Goal: Information Seeking & Learning: Compare options

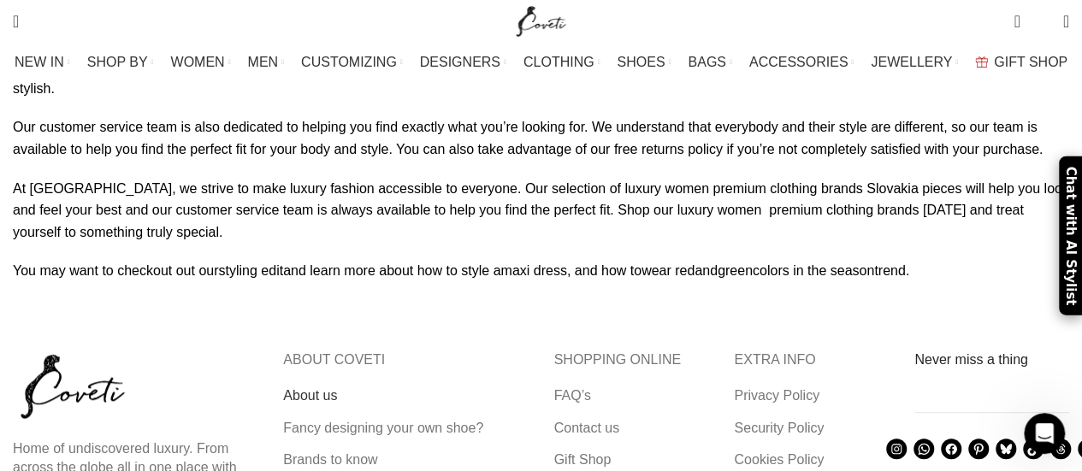
click at [304, 386] on link "About us" at bounding box center [311, 395] width 56 height 19
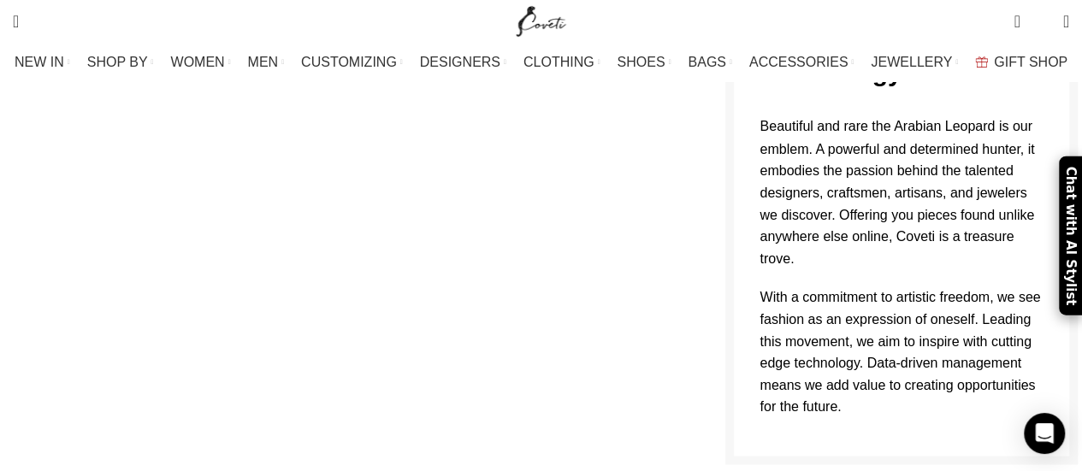
scroll to position [1368, 0]
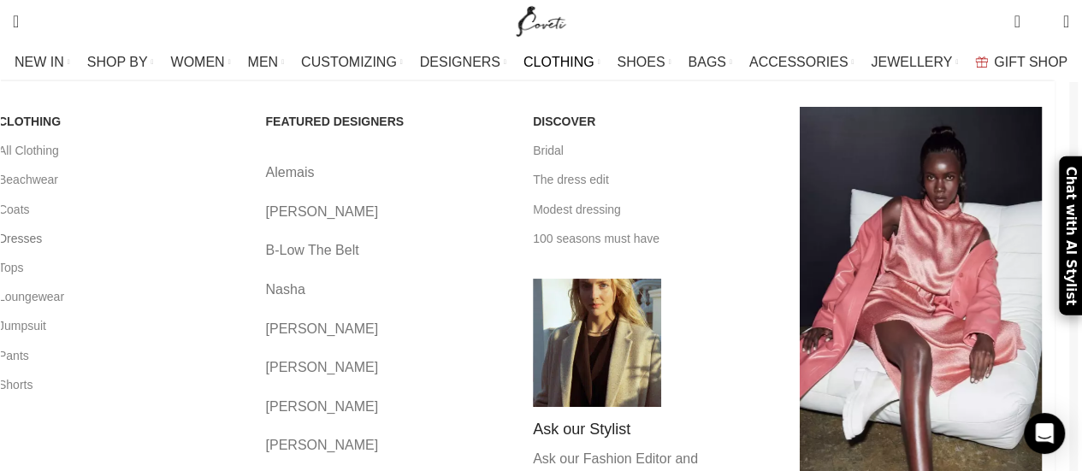
click at [50, 239] on link "Dresses" at bounding box center [119, 238] width 242 height 29
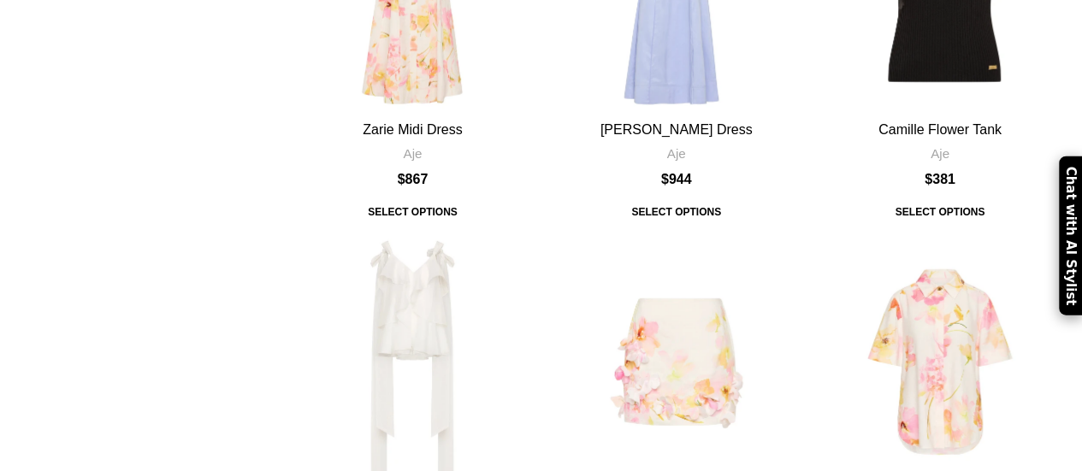
scroll to position [2394, 0]
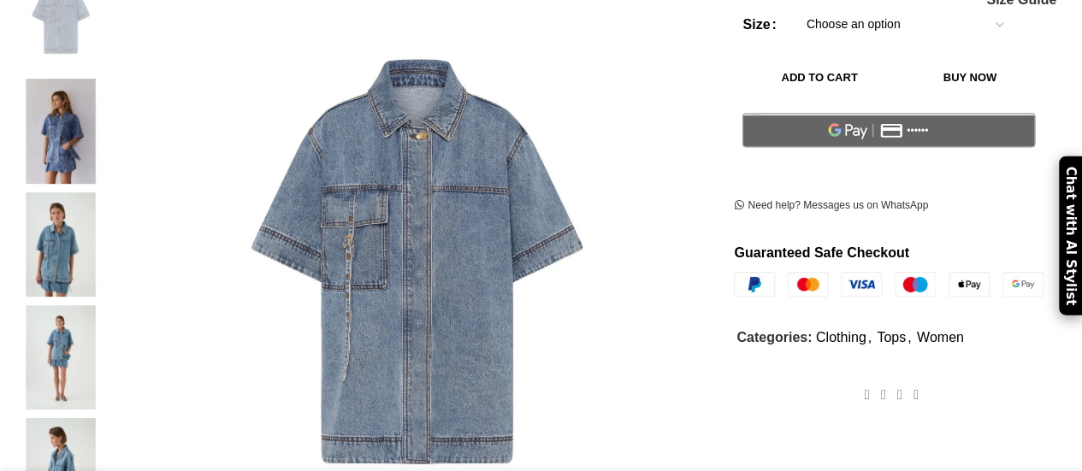
scroll to position [428, 0]
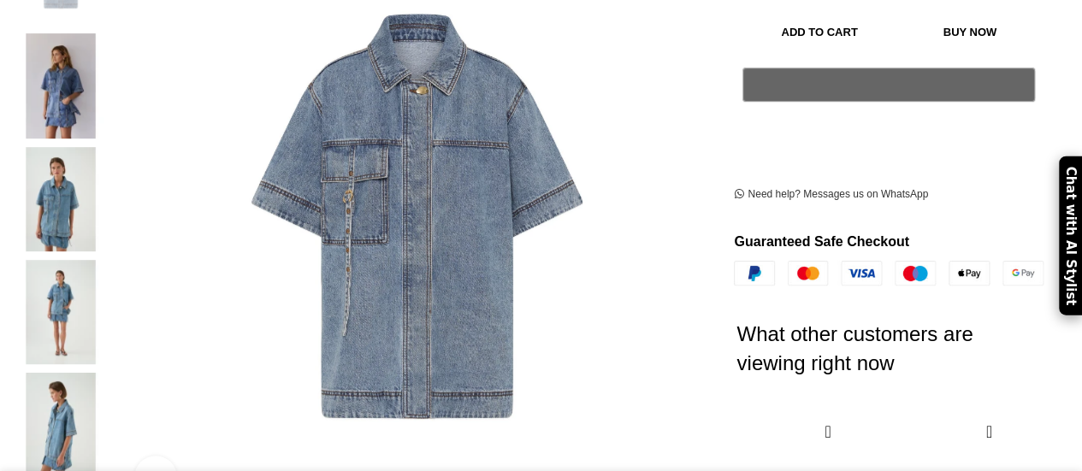
click at [414, 218] on img at bounding box center [414, 127] width 1167 height 1751
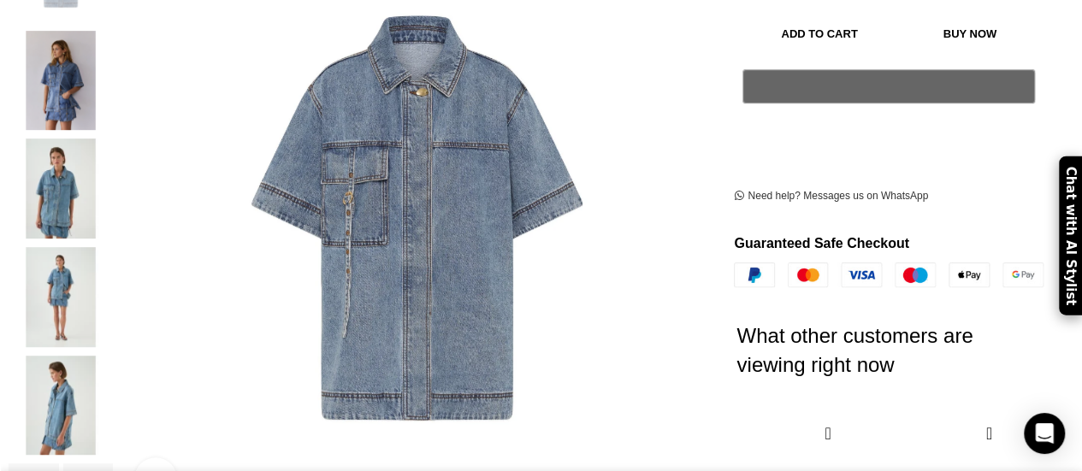
scroll to position [0, 540]
click at [80, 76] on img "2 / 6" at bounding box center [61, 81] width 104 height 100
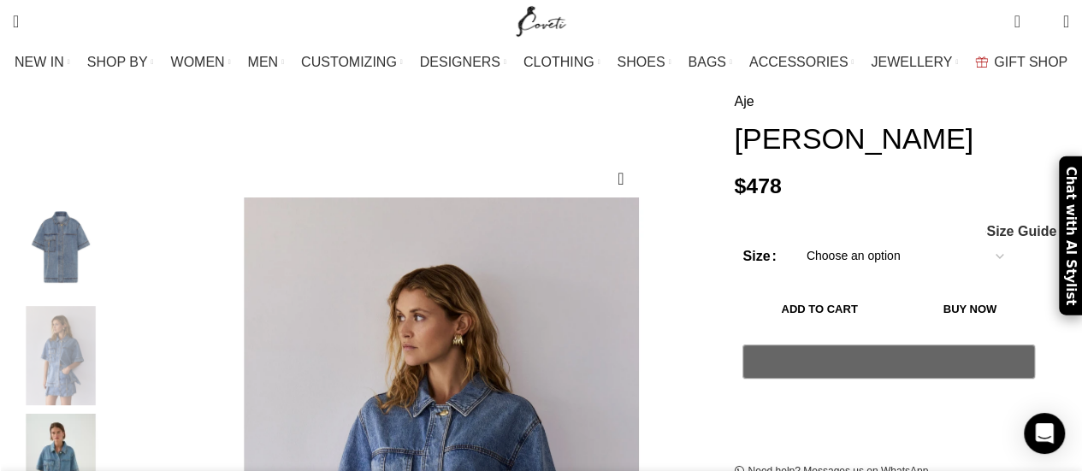
scroll to position [257, 0]
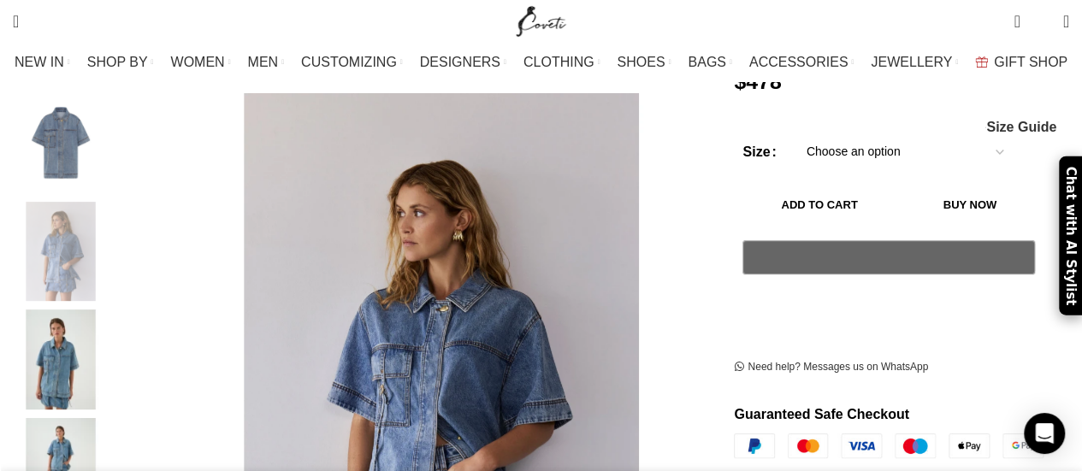
click at [69, 139] on img "1 / 6" at bounding box center [61, 143] width 104 height 100
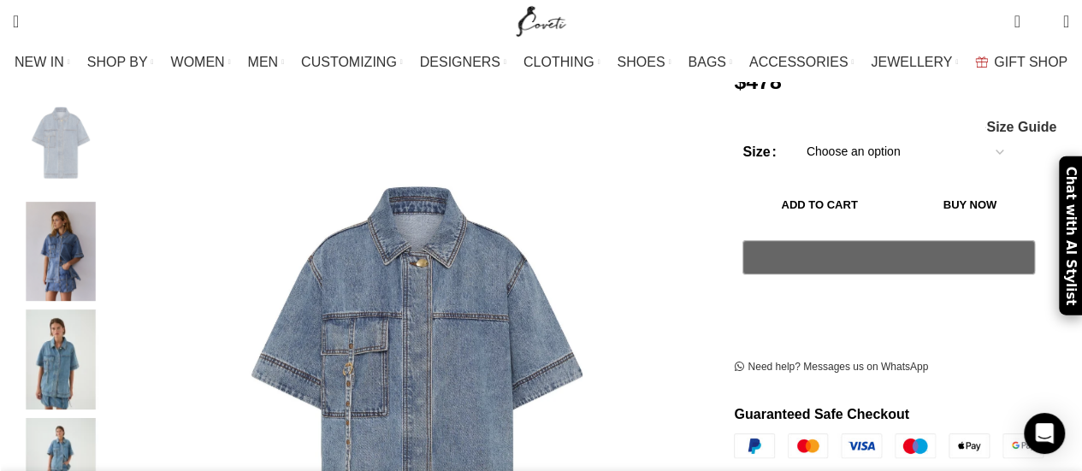
scroll to position [0, 899]
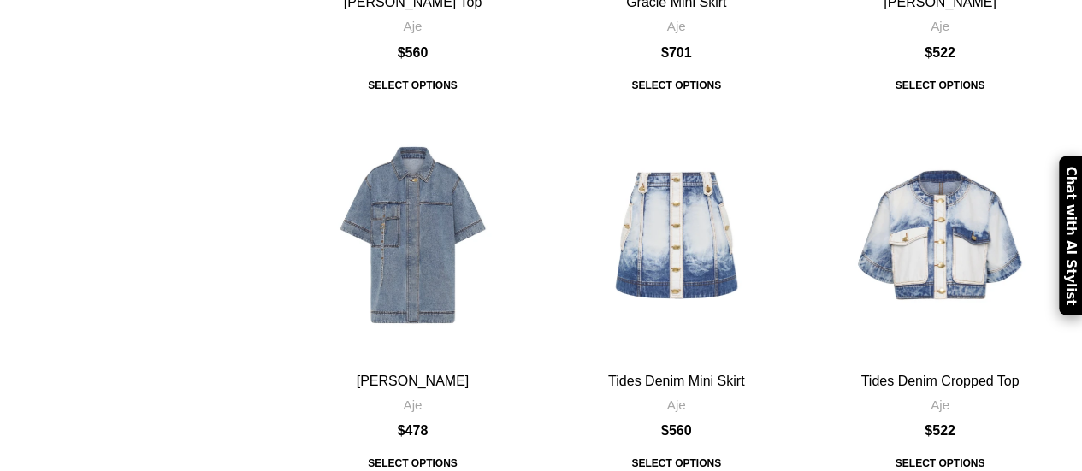
scroll to position [2907, 0]
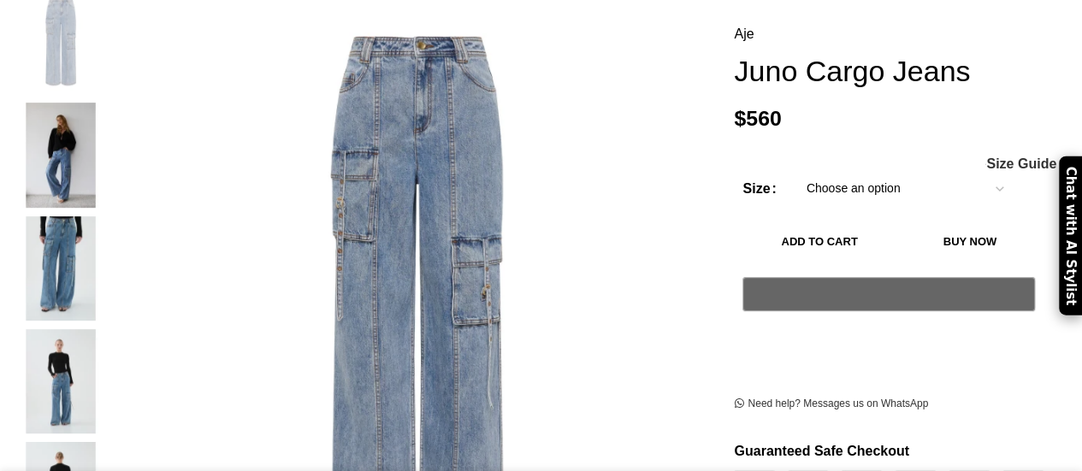
scroll to position [342, 0]
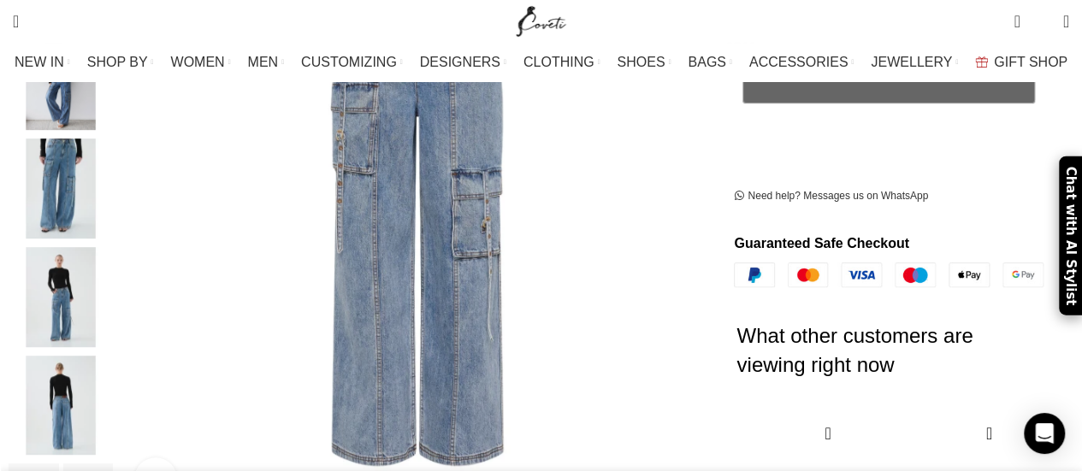
scroll to position [0, 540]
click at [63, 160] on img "3 / 6" at bounding box center [61, 189] width 104 height 100
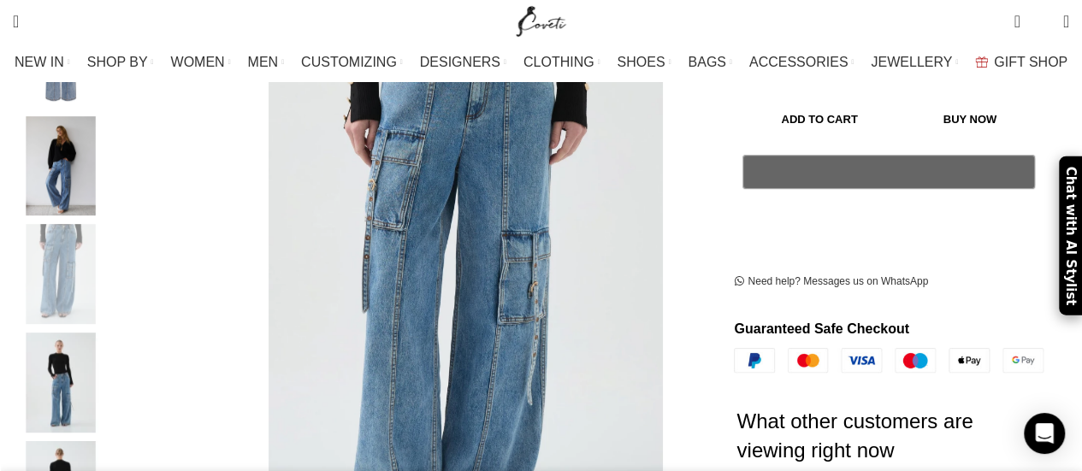
scroll to position [0, 720]
click at [72, 380] on img "4 / 6" at bounding box center [61, 383] width 104 height 100
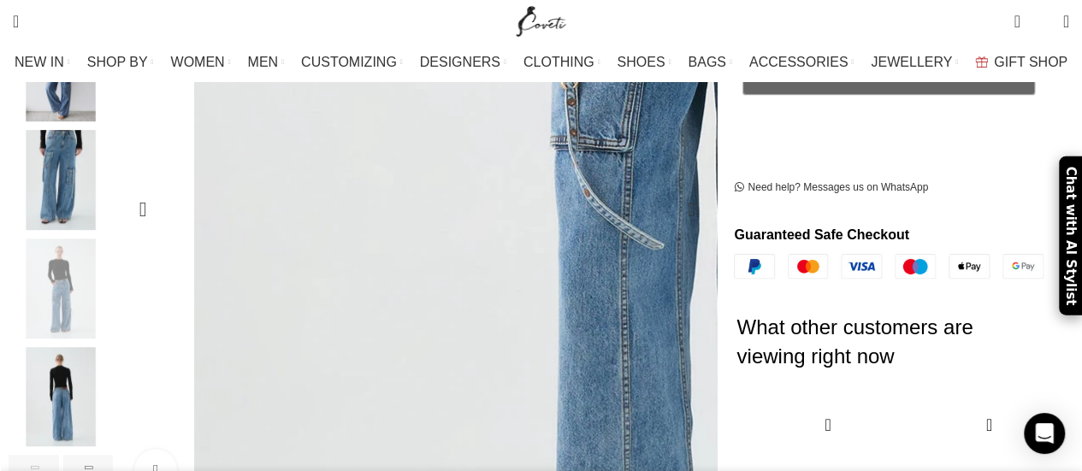
scroll to position [513, 0]
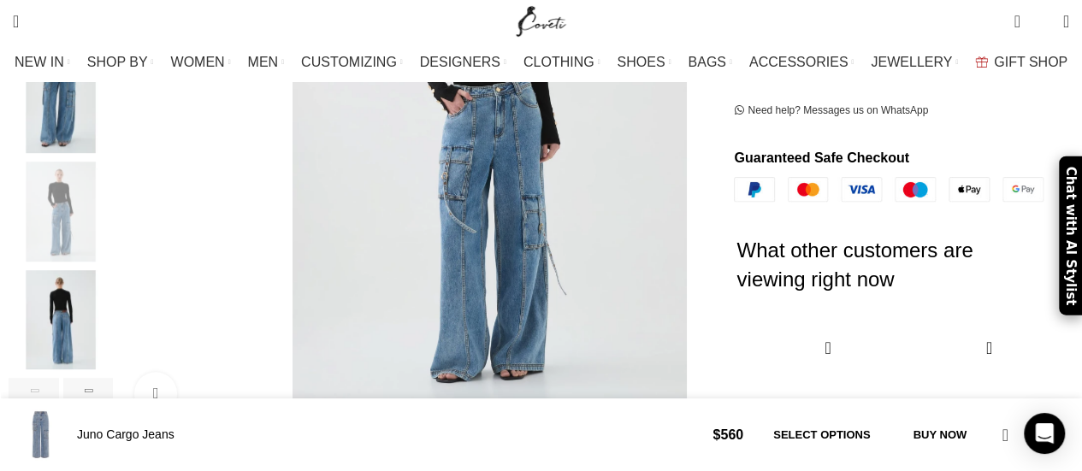
click at [86, 318] on img "5 / 6" at bounding box center [61, 320] width 104 height 100
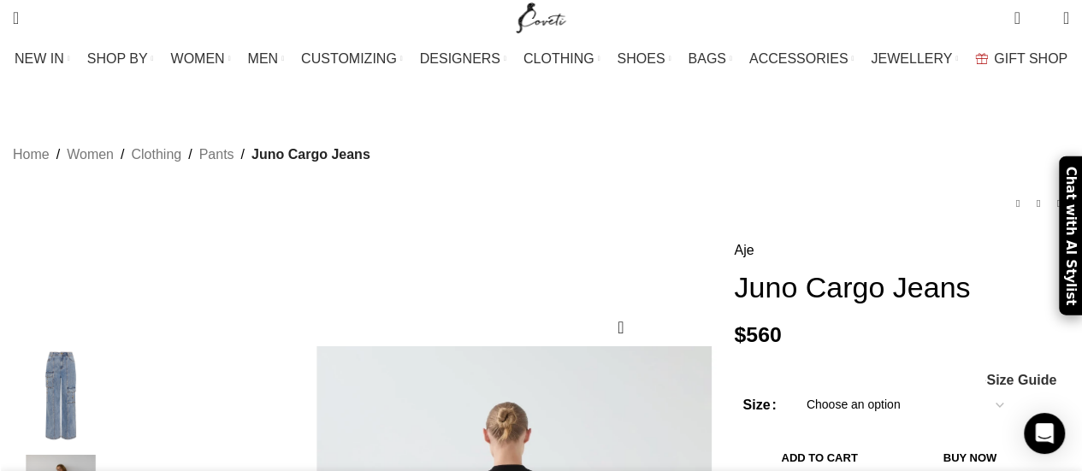
scroll to position [0, 0]
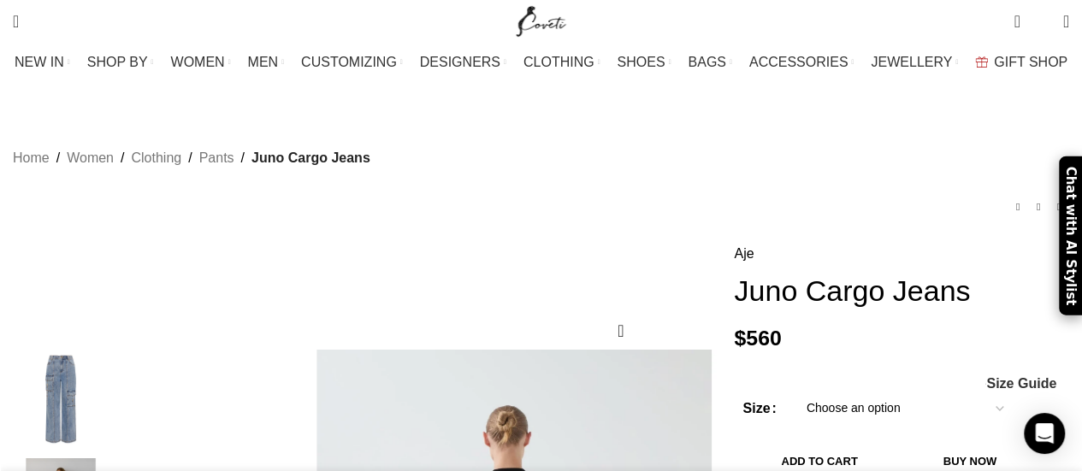
click at [80, 374] on img "1 / 6" at bounding box center [61, 400] width 104 height 100
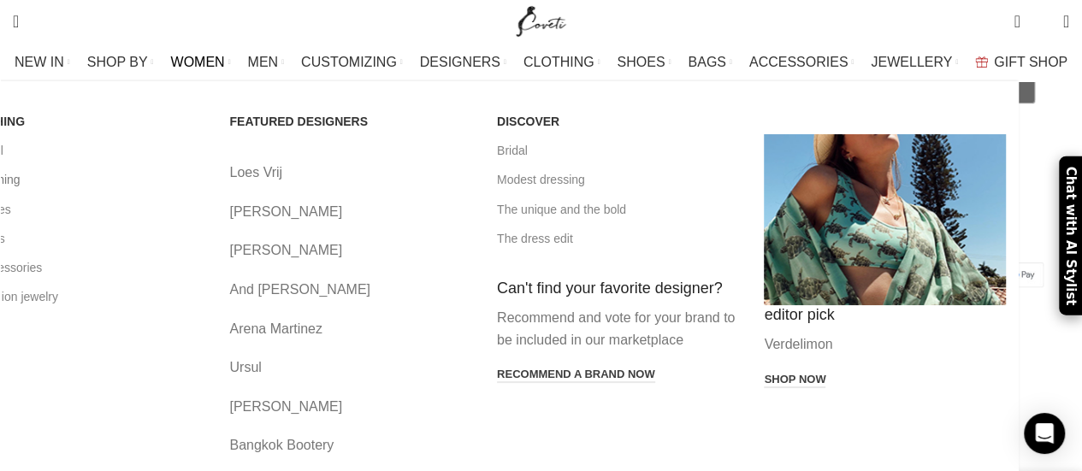
scroll to position [0, 1619]
click at [63, 183] on link "All clothing" at bounding box center [83, 179] width 242 height 29
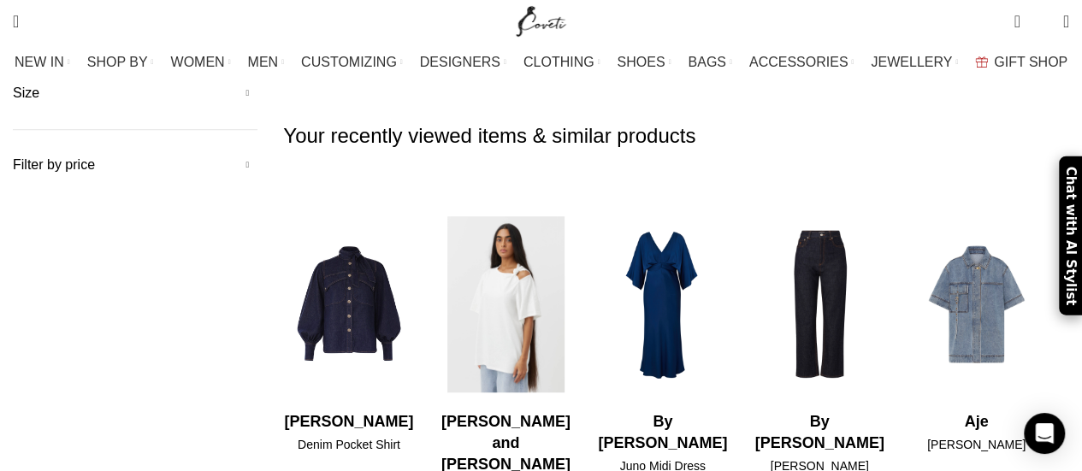
scroll to position [342, 0]
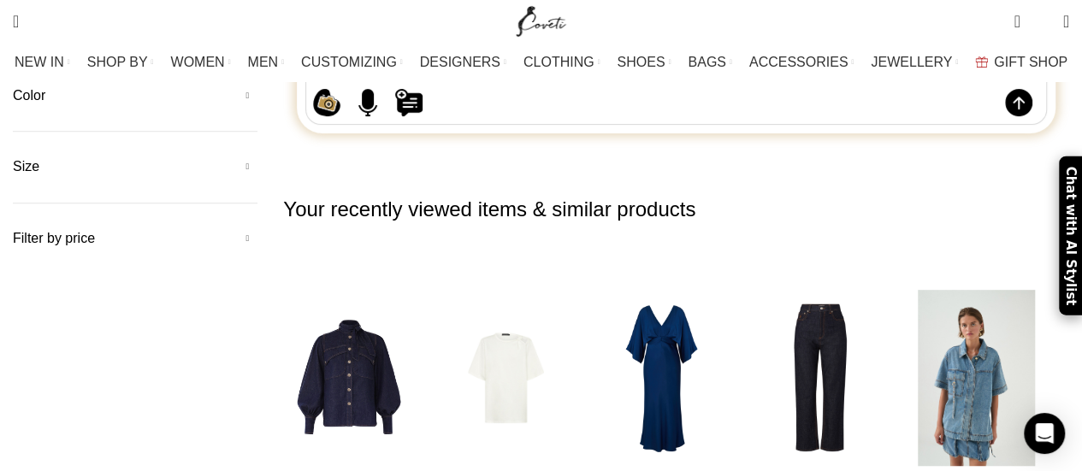
click at [983, 272] on img "5 / 30" at bounding box center [976, 377] width 135 height 211
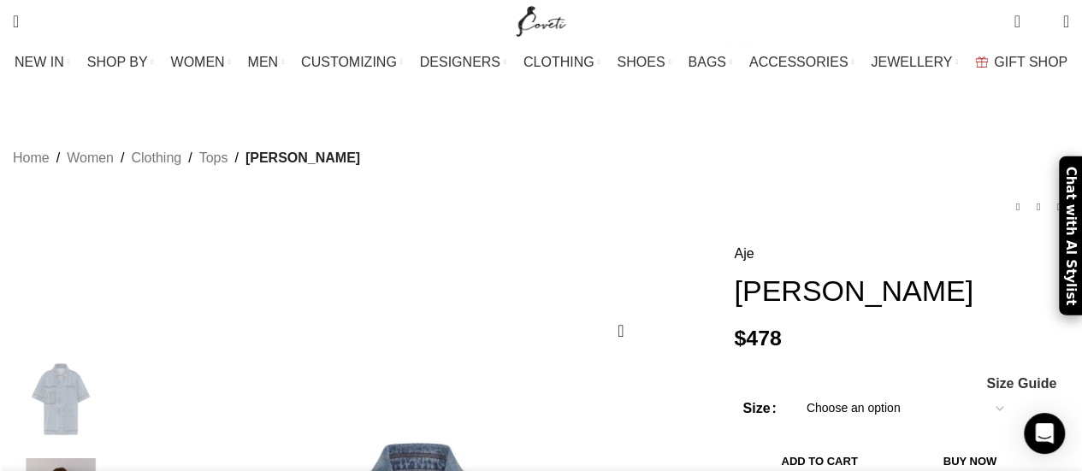
scroll to position [0, 360]
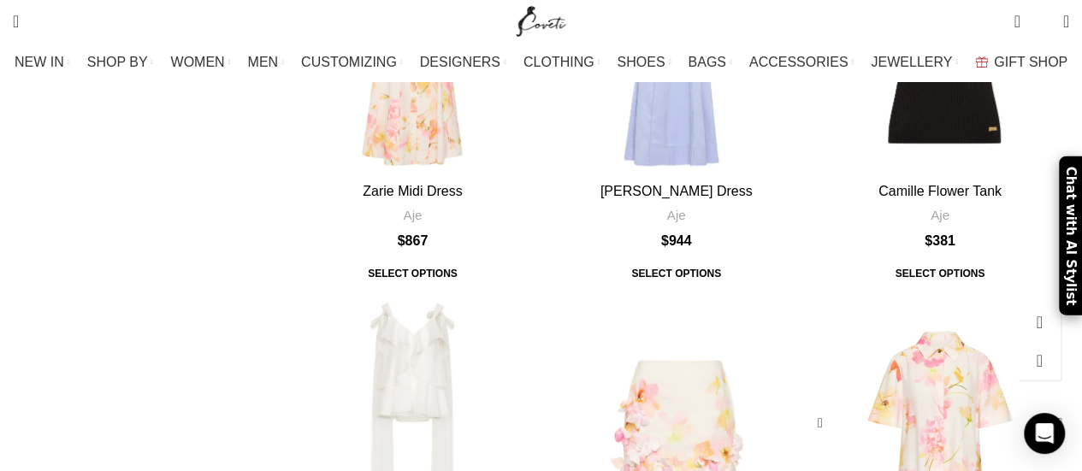
scroll to position [2394, 0]
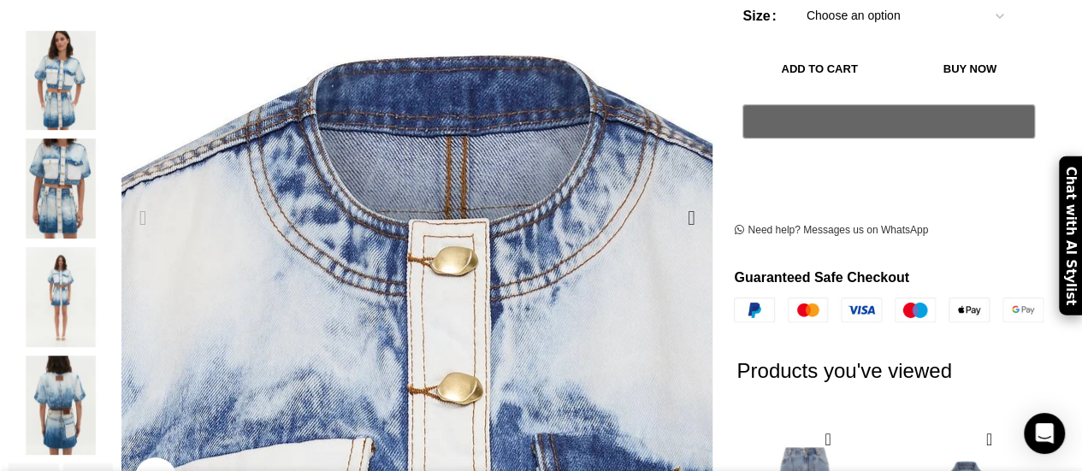
scroll to position [0, 360]
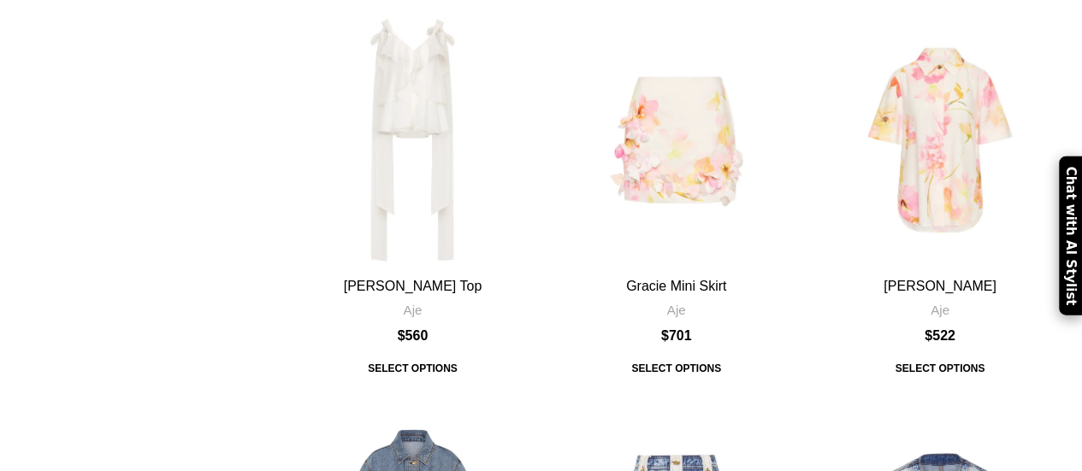
scroll to position [2309, 0]
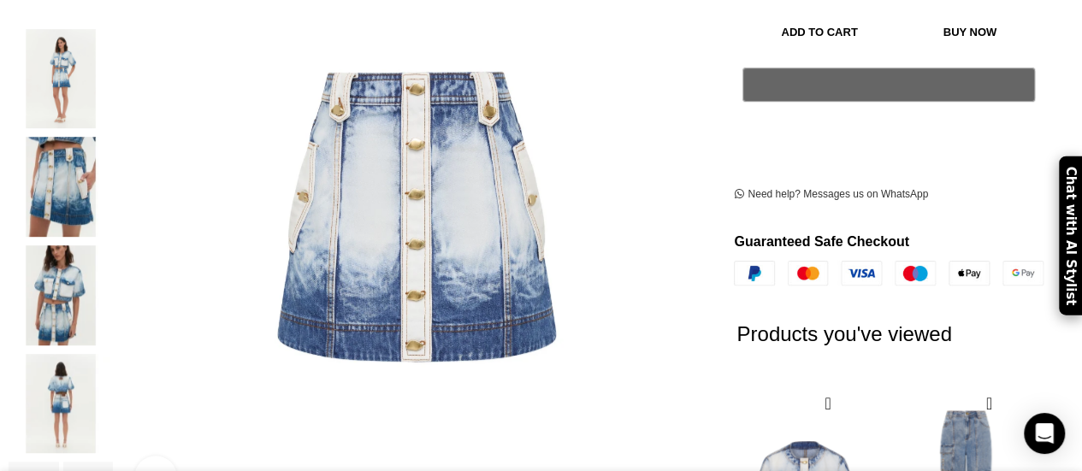
scroll to position [0, 180]
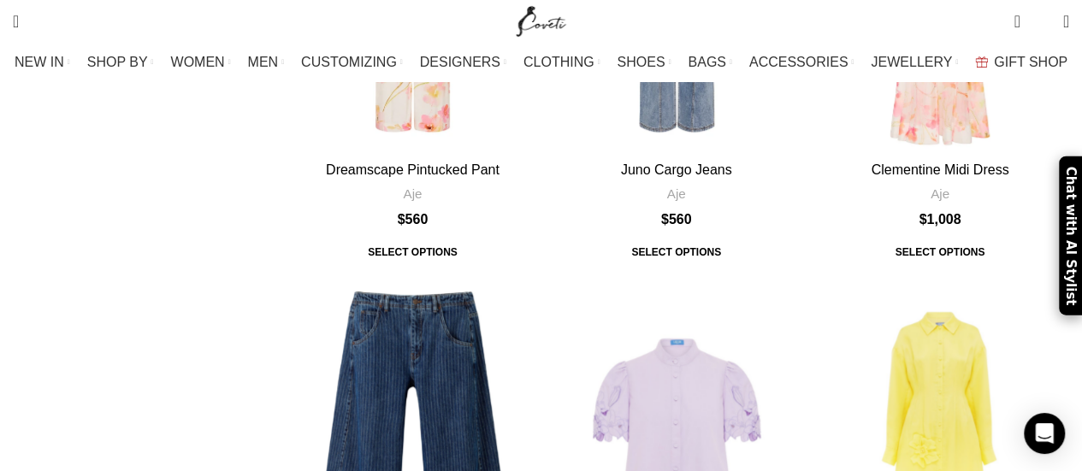
scroll to position [3249, 0]
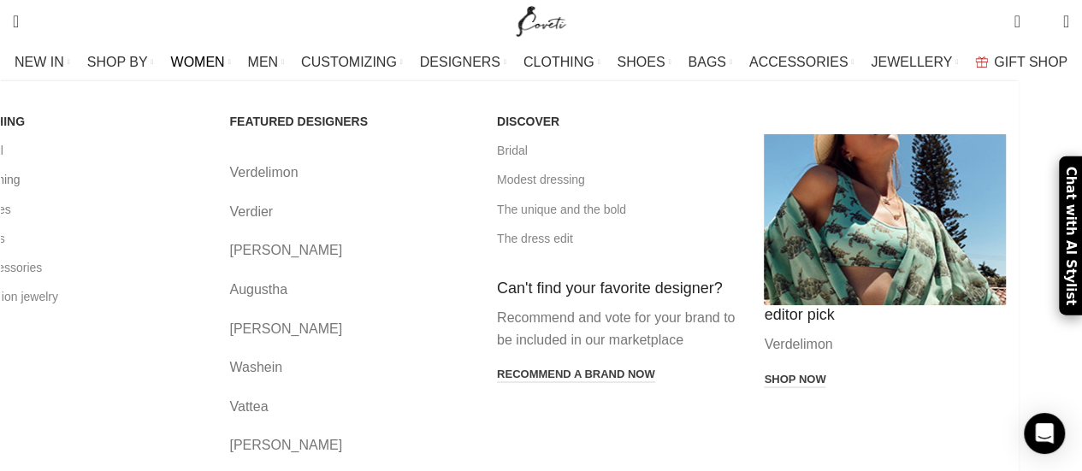
click at [51, 180] on link "All clothing" at bounding box center [83, 179] width 242 height 29
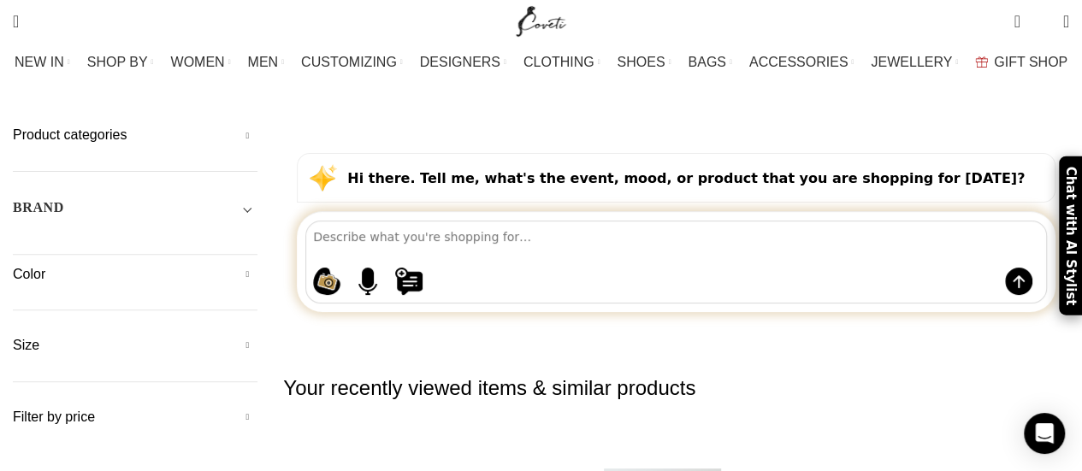
scroll to position [342, 0]
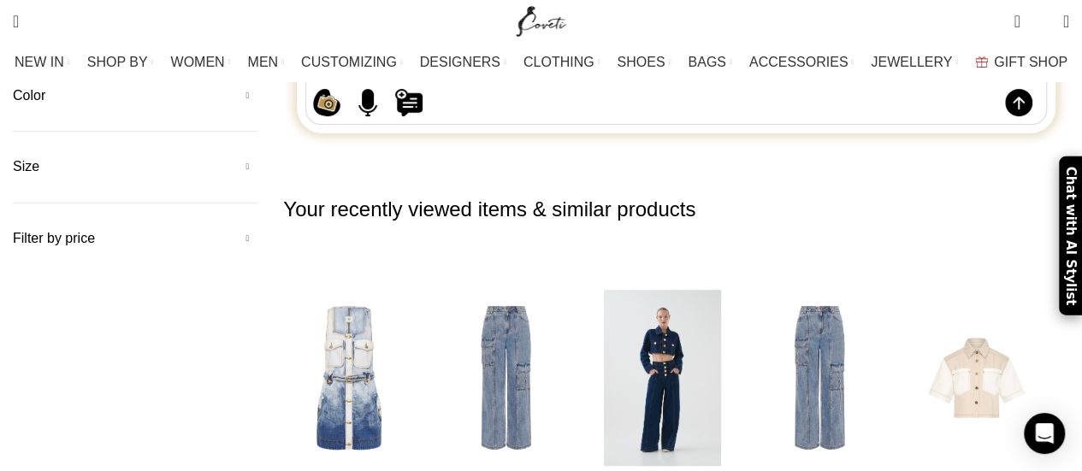
click at [675, 272] on img "3 / 30" at bounding box center [662, 377] width 135 height 211
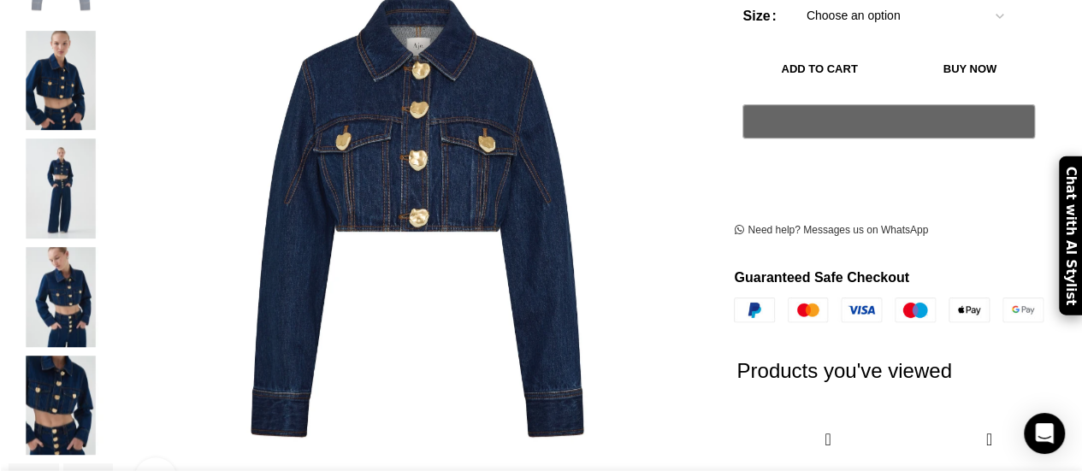
scroll to position [0, 540]
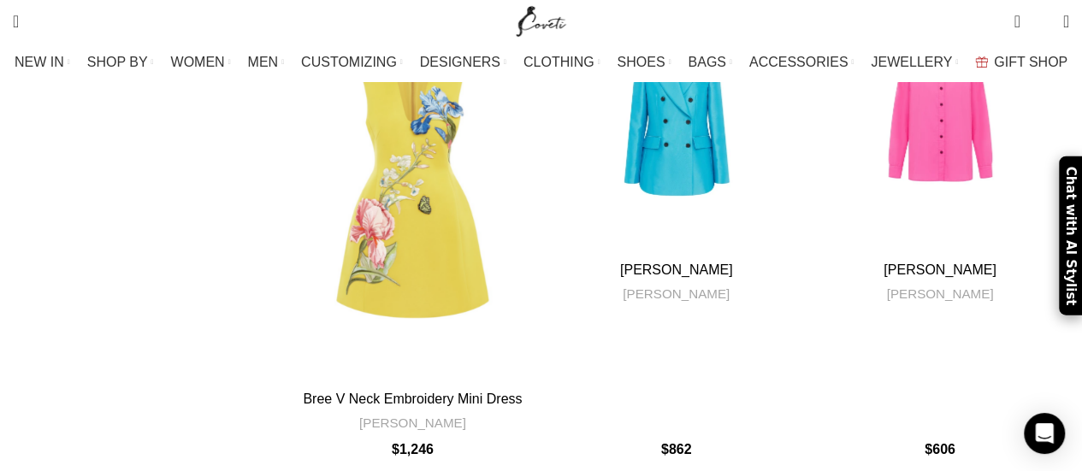
scroll to position [5985, 0]
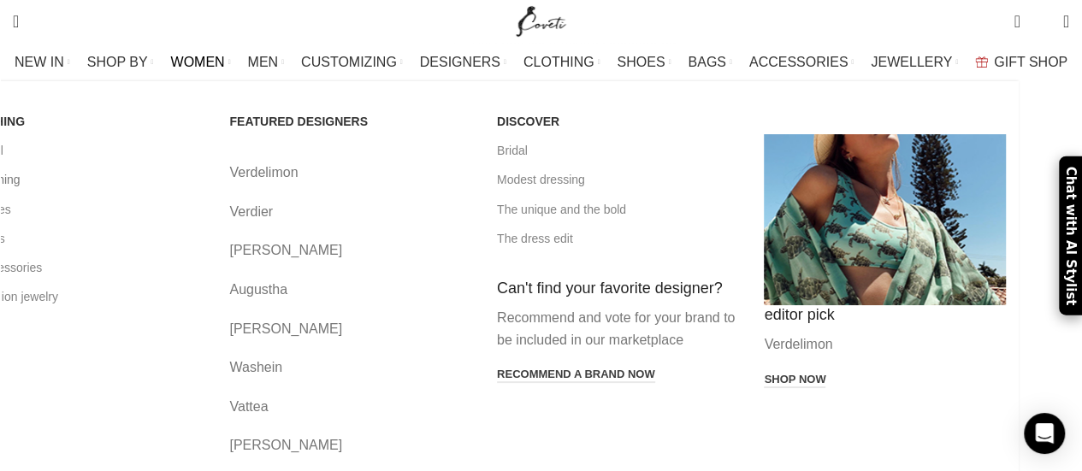
click at [65, 185] on link "All clothing" at bounding box center [83, 179] width 242 height 29
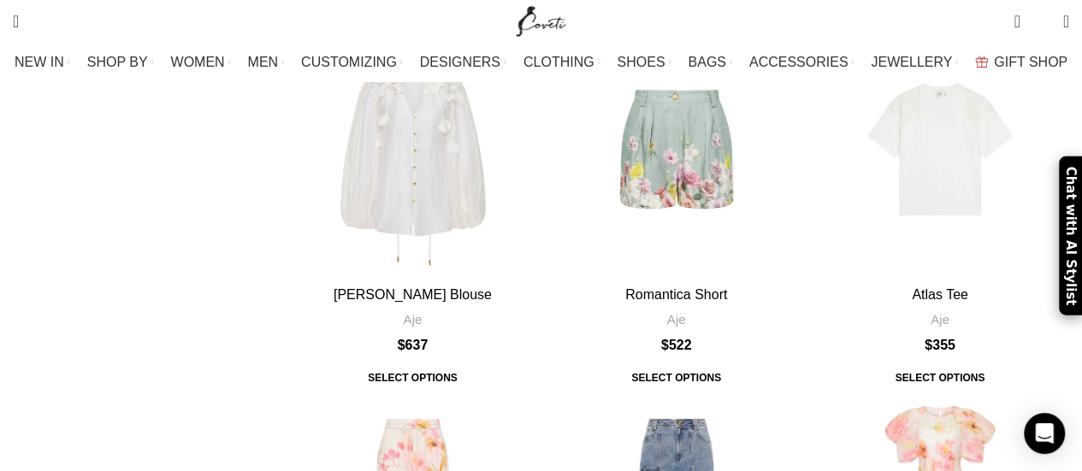
scroll to position [3249, 0]
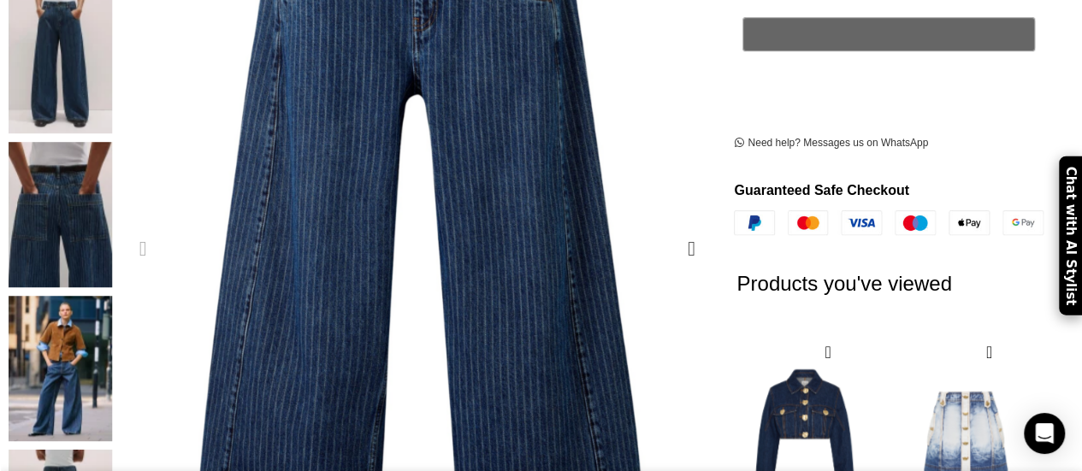
scroll to position [0, 180]
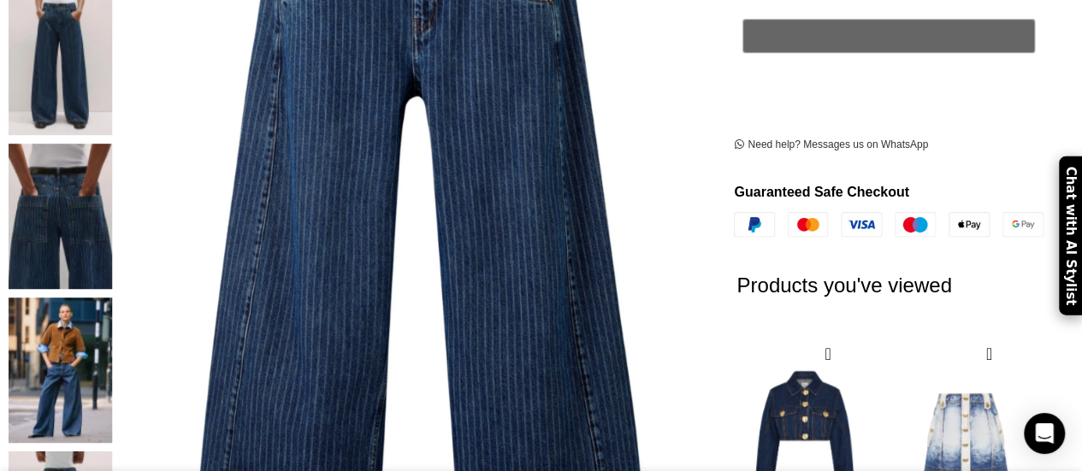
click at [100, 205] on img "3 / 7" at bounding box center [61, 216] width 104 height 145
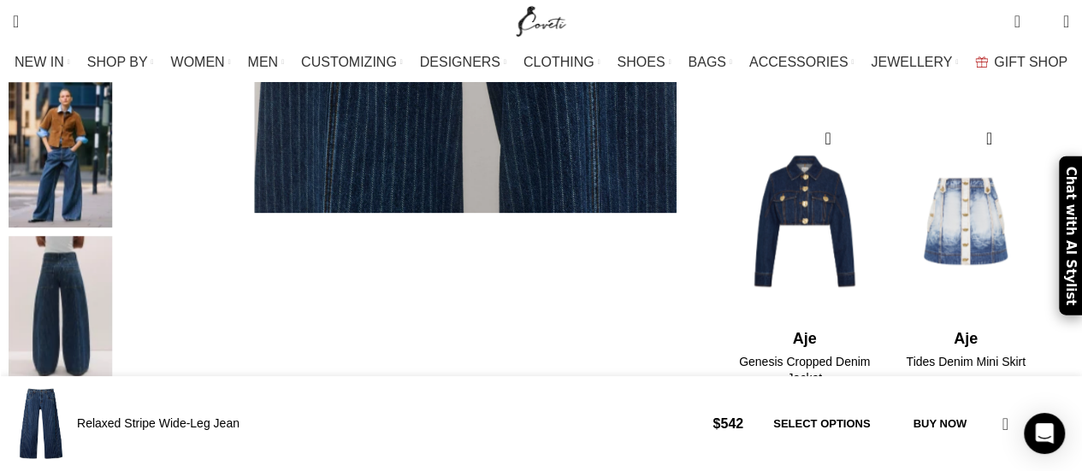
scroll to position [770, 0]
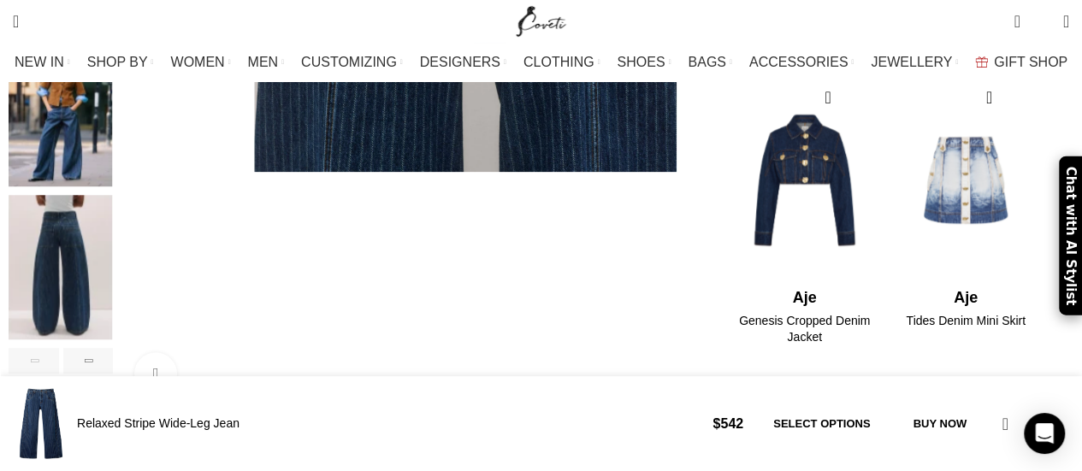
click at [94, 268] on img "5 / 7" at bounding box center [61, 267] width 104 height 145
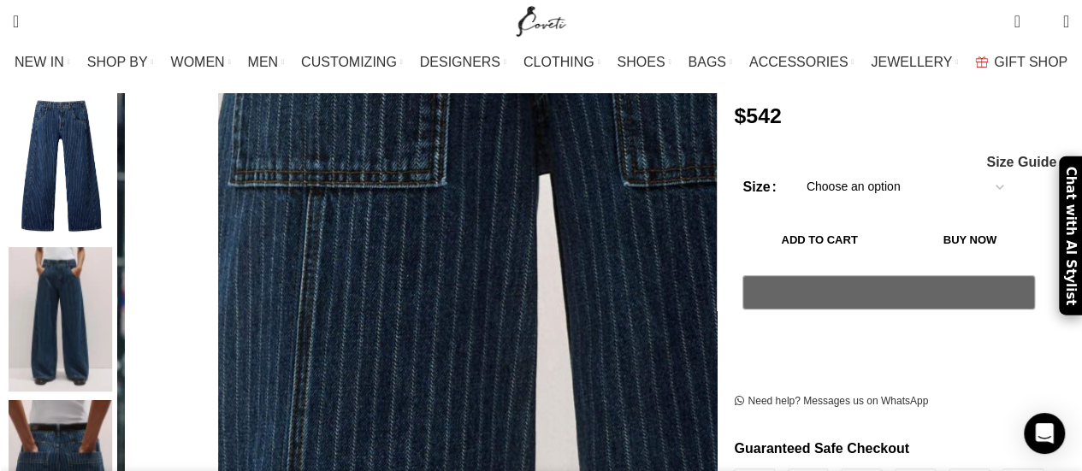
scroll to position [0, 540]
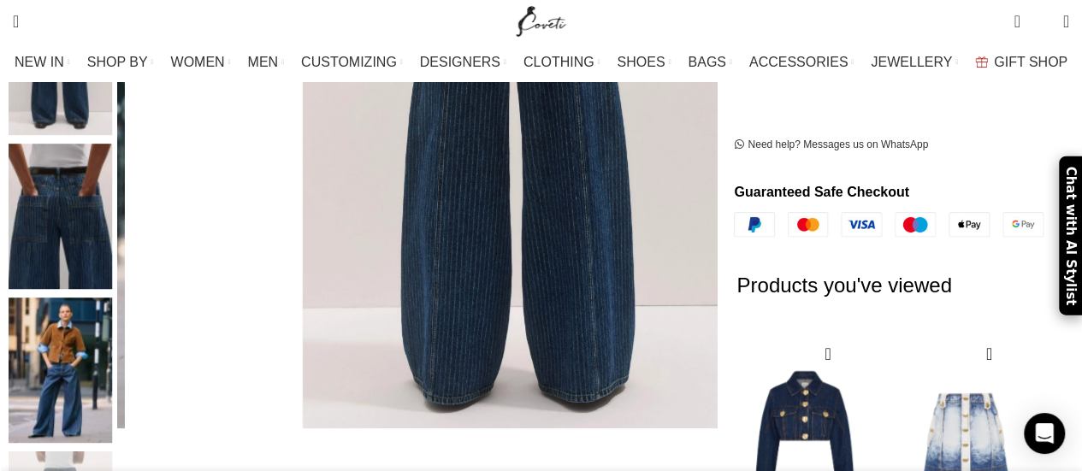
scroll to position [0, 899]
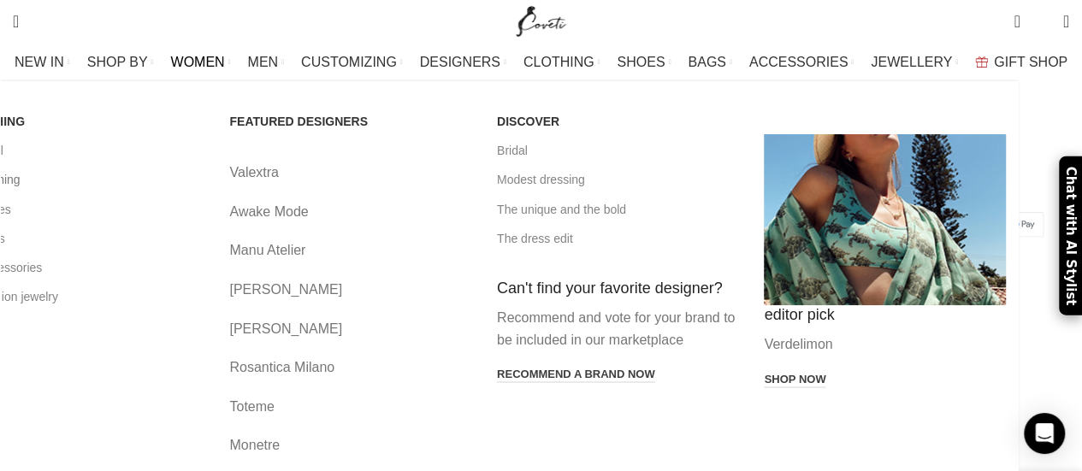
click at [62, 180] on link "All clothing" at bounding box center [83, 179] width 242 height 29
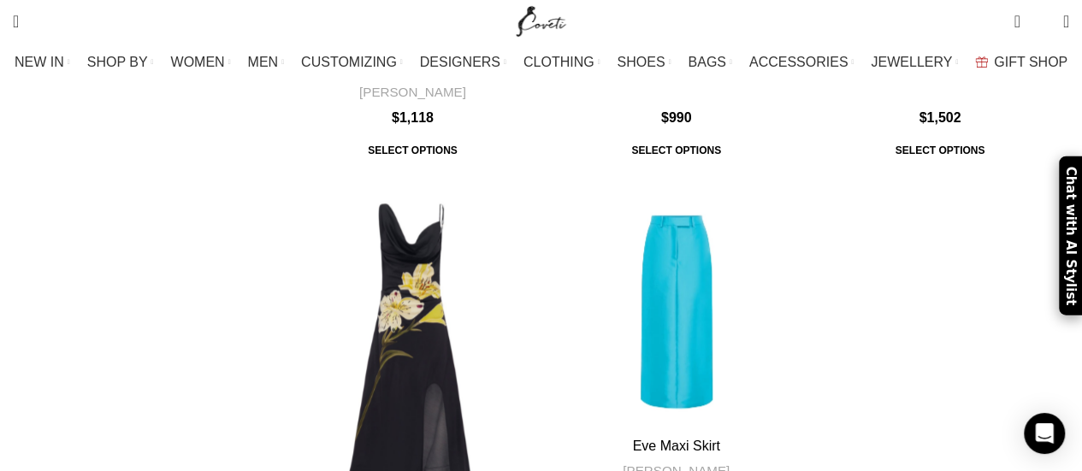
scroll to position [7524, 0]
